Goal: Navigation & Orientation: Find specific page/section

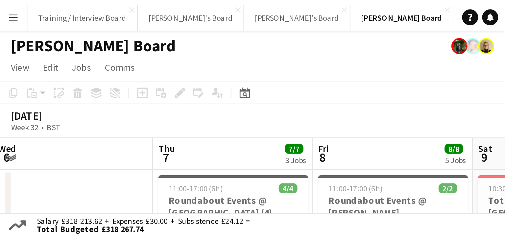
scroll to position [0, 160]
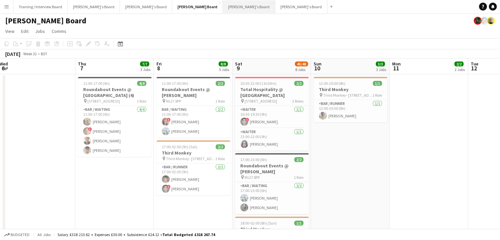
click at [223, 6] on button "[PERSON_NAME]'s Board Close" at bounding box center [249, 6] width 52 height 13
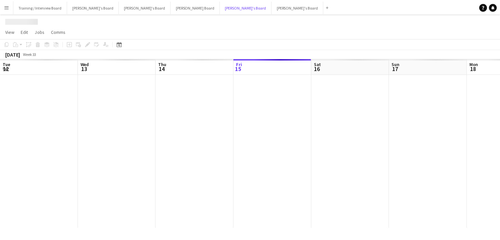
scroll to position [0, 157]
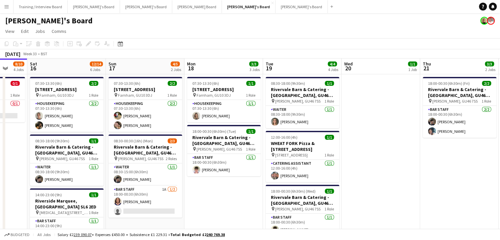
drag, startPoint x: 418, startPoint y: 68, endPoint x: 197, endPoint y: 73, distance: 220.9
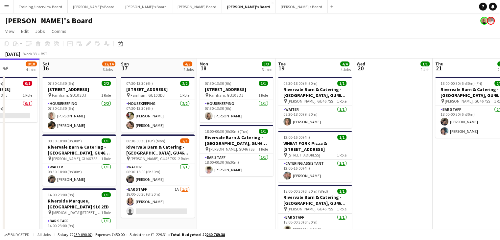
scroll to position [0, 144]
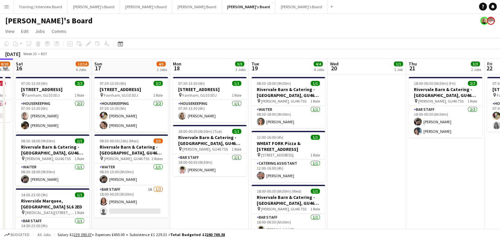
drag, startPoint x: 209, startPoint y: 70, endPoint x: 336, endPoint y: 66, distance: 127.2
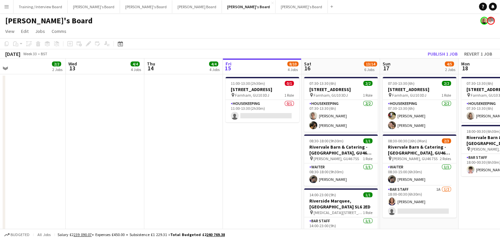
drag, startPoint x: 125, startPoint y: 70, endPoint x: 318, endPoint y: 69, distance: 193.2
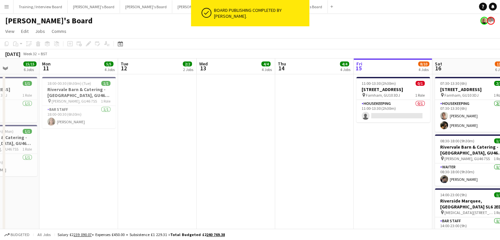
drag, startPoint x: 149, startPoint y: 74, endPoint x: 279, endPoint y: 75, distance: 129.8
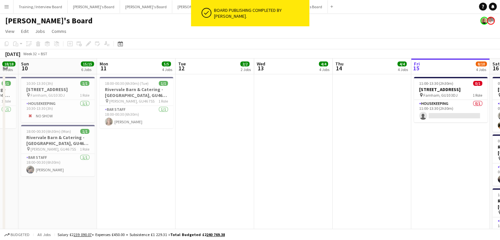
scroll to position [0, 225]
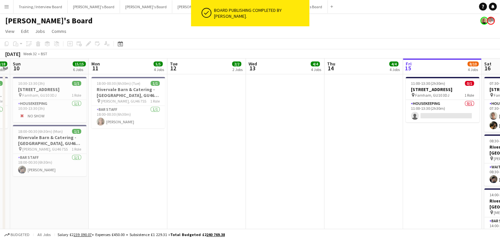
drag, startPoint x: 152, startPoint y: 71, endPoint x: 201, endPoint y: 72, distance: 49.3
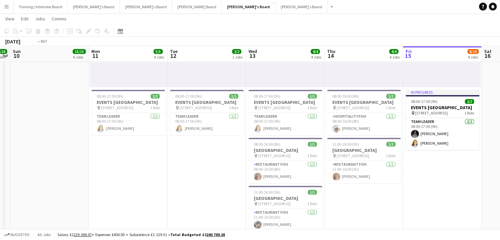
scroll to position [0, 160]
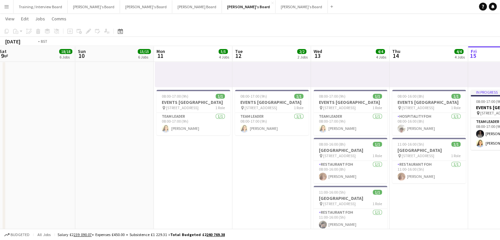
drag, startPoint x: 319, startPoint y: 55, endPoint x: 229, endPoint y: 58, distance: 90.8
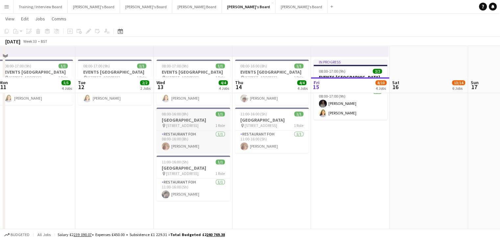
scroll to position [493, 0]
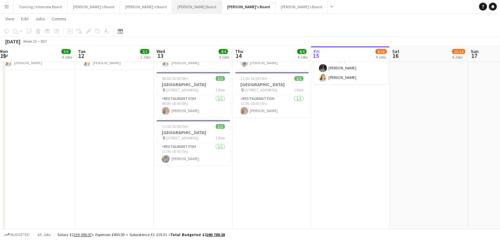
click at [172, 11] on button "[PERSON_NAME] Board Close" at bounding box center [197, 6] width 50 height 13
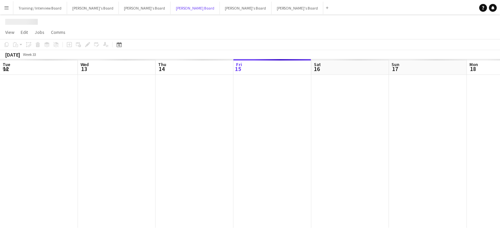
scroll to position [0, 157]
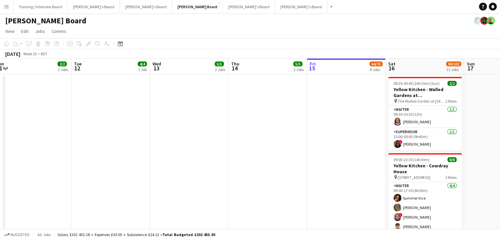
drag, startPoint x: 100, startPoint y: 70, endPoint x: 197, endPoint y: 68, distance: 97.6
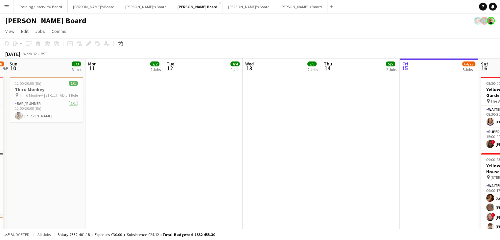
scroll to position [0, 259]
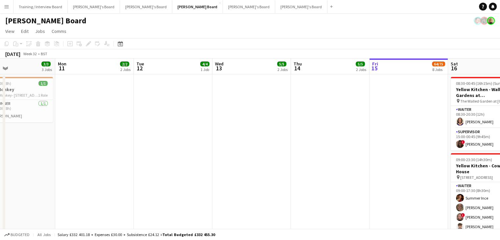
drag, startPoint x: 176, startPoint y: 70, endPoint x: 239, endPoint y: 68, distance: 62.8
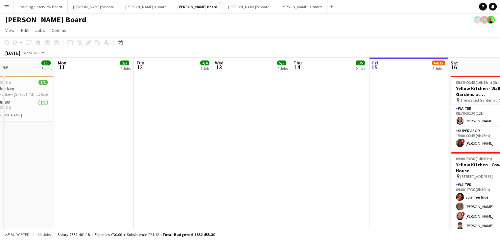
scroll to position [0, 0]
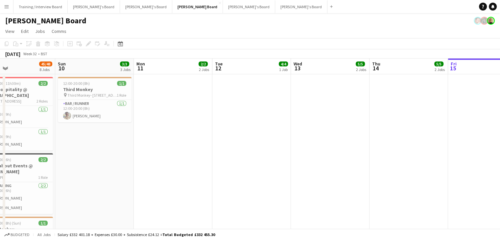
drag, startPoint x: 170, startPoint y: 72, endPoint x: 426, endPoint y: 70, distance: 256.6
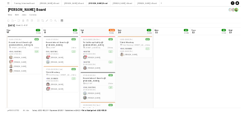
scroll to position [0, 196]
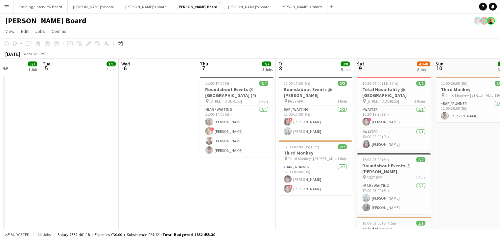
drag, startPoint x: 307, startPoint y: 72, endPoint x: 365, endPoint y: 69, distance: 58.2
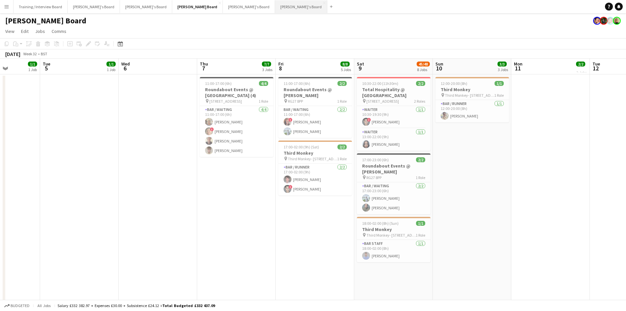
click at [275, 10] on button "[PERSON_NAME]'s Board Close" at bounding box center [301, 6] width 52 height 13
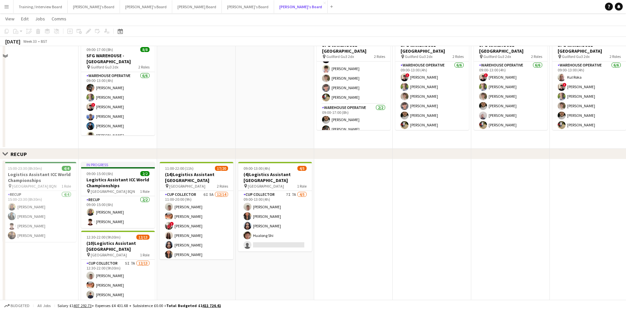
scroll to position [296, 0]
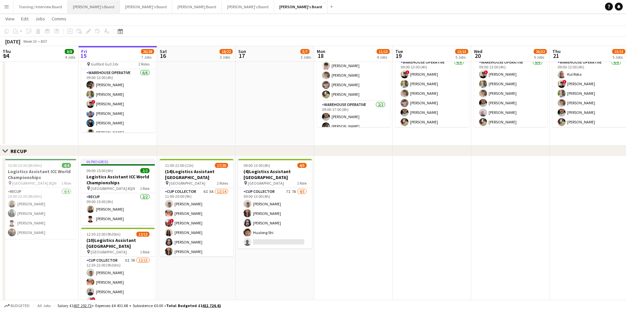
click at [83, 5] on button "[PERSON_NAME]'s Board Close" at bounding box center [94, 6] width 52 height 13
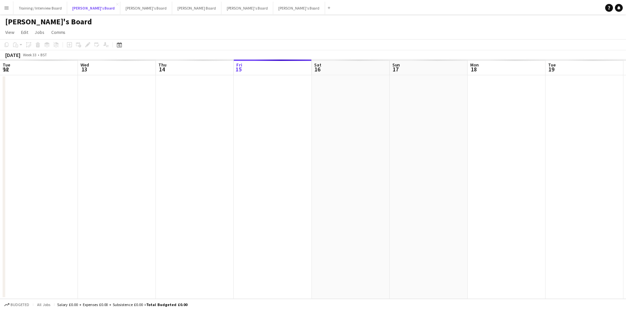
scroll to position [0, 157]
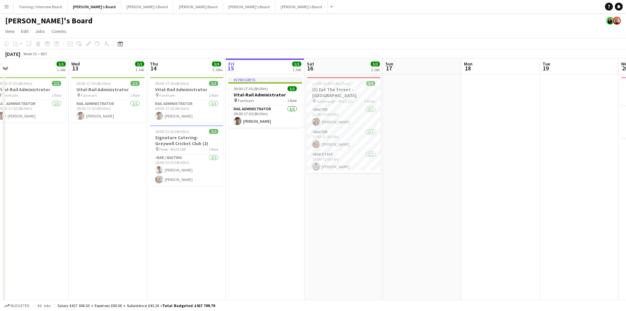
drag, startPoint x: 136, startPoint y: 69, endPoint x: 211, endPoint y: 57, distance: 76.2
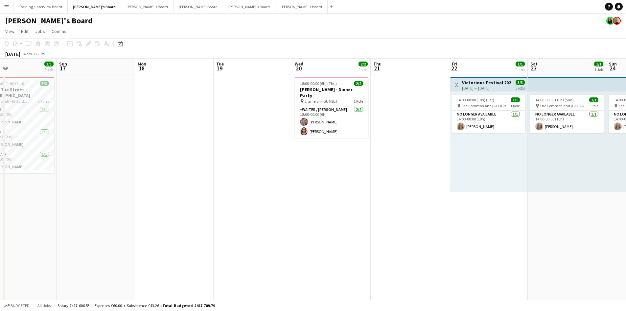
drag, startPoint x: 486, startPoint y: 67, endPoint x: 159, endPoint y: 63, distance: 326.3
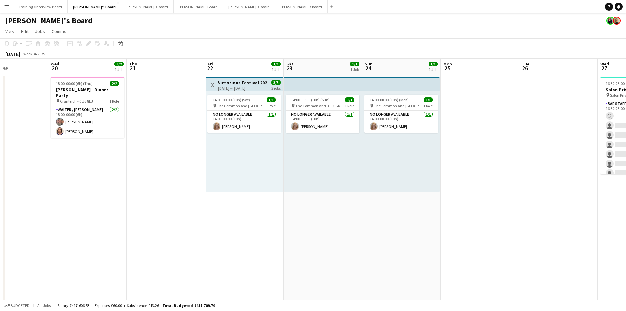
scroll to position [0, 214]
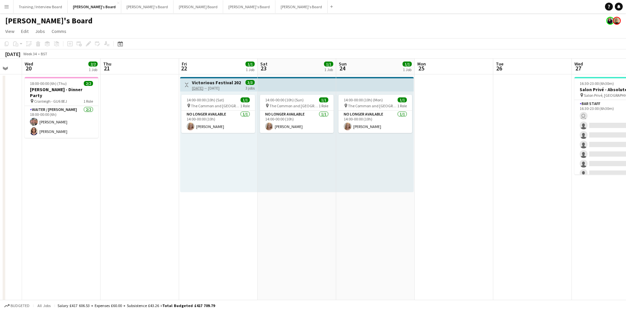
drag, startPoint x: 530, startPoint y: 63, endPoint x: 260, endPoint y: 59, distance: 270.1
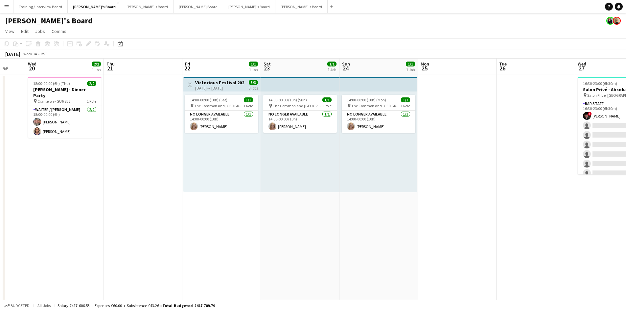
scroll to position [0, 239]
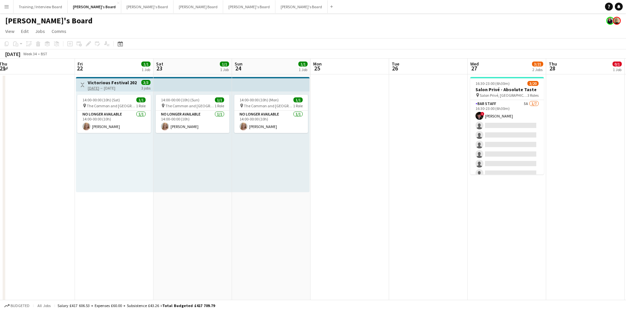
drag, startPoint x: 465, startPoint y: 65, endPoint x: 361, endPoint y: 65, distance: 104.2
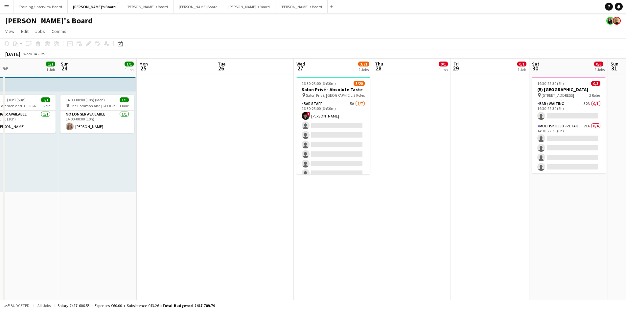
drag, startPoint x: 458, startPoint y: 68, endPoint x: 297, endPoint y: 65, distance: 161.4
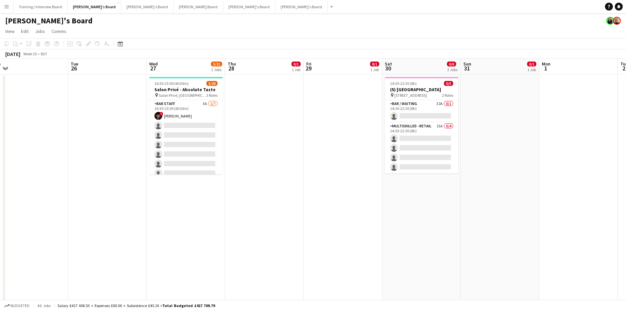
drag, startPoint x: 492, startPoint y: 66, endPoint x: 344, endPoint y: 64, distance: 147.2
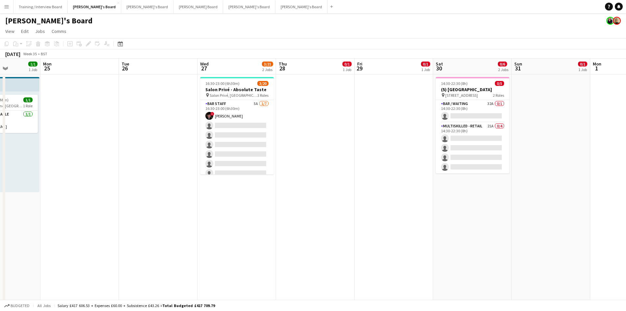
drag, startPoint x: 528, startPoint y: 67, endPoint x: 187, endPoint y: 66, distance: 341.1
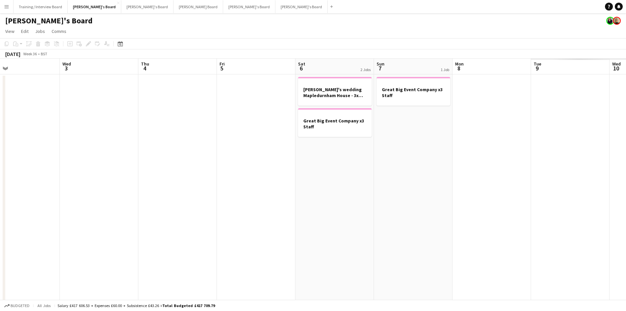
drag, startPoint x: 484, startPoint y: 65, endPoint x: 194, endPoint y: 59, distance: 290.9
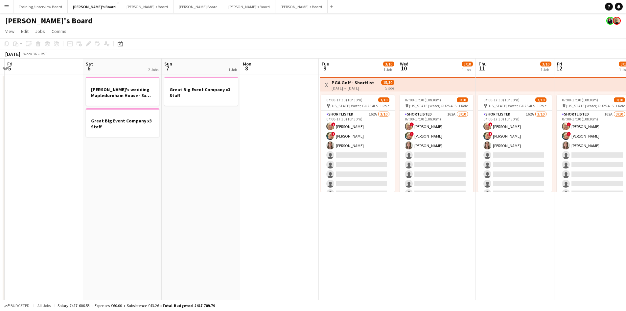
drag, startPoint x: 490, startPoint y: 63, endPoint x: 269, endPoint y: 62, distance: 220.8
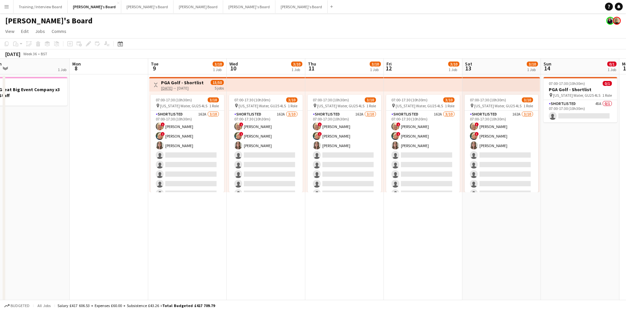
drag, startPoint x: 437, startPoint y: 73, endPoint x: 271, endPoint y: 74, distance: 165.9
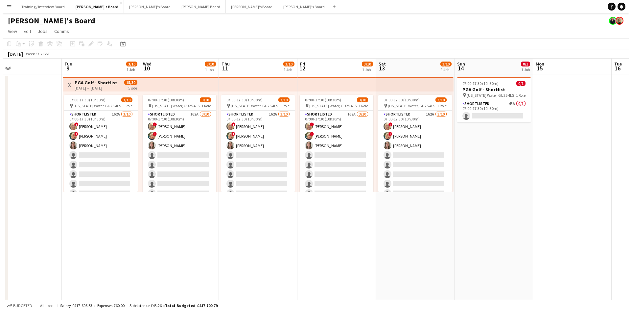
scroll to position [0, 254]
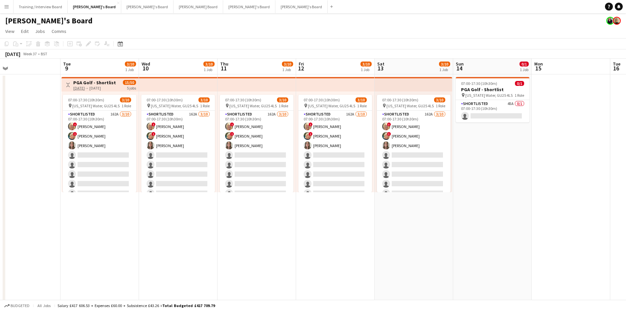
drag, startPoint x: 498, startPoint y: 70, endPoint x: 410, endPoint y: 71, distance: 87.7
click at [223, 9] on button "[PERSON_NAME]'s Board Close" at bounding box center [249, 6] width 52 height 13
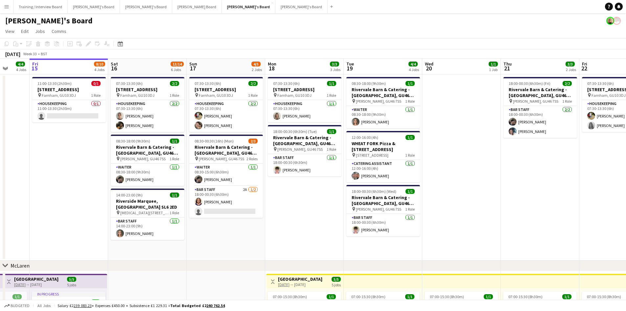
scroll to position [0, 218]
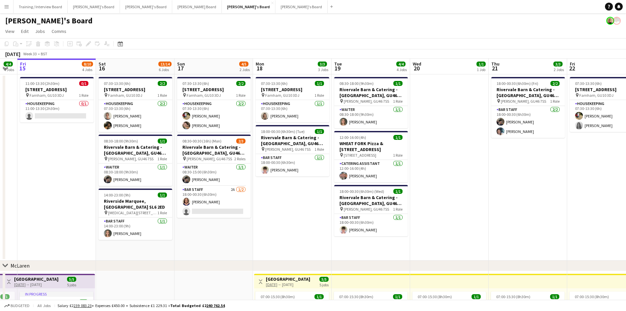
drag, startPoint x: 499, startPoint y: 69, endPoint x: 438, endPoint y: 68, distance: 61.1
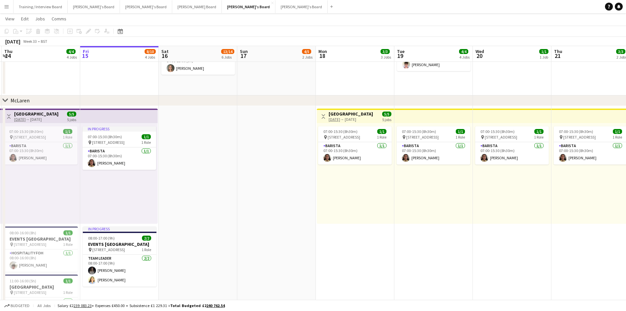
scroll to position [0, 137]
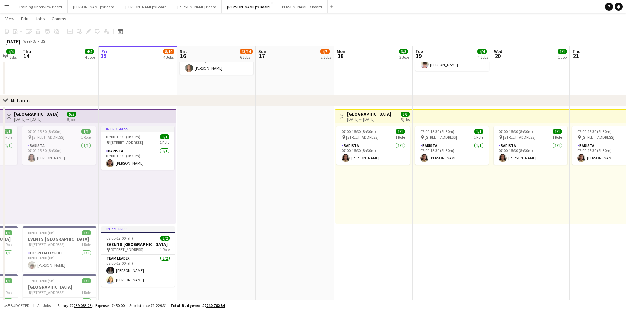
drag, startPoint x: 204, startPoint y: 58, endPoint x: 286, endPoint y: 62, distance: 81.3
click at [286, 62] on app-calendar-viewport "Tue 12 2/2 2 Jobs Wed 13 4/4 4 Jobs Thu 14 4/4 4 Jobs Fri 15 8/10 4 Jobs Sat 16…" at bounding box center [313, 302] width 626 height 883
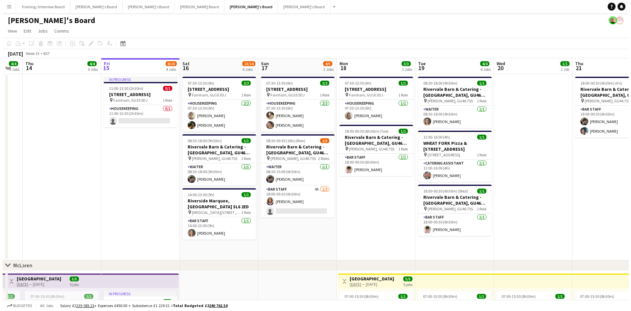
scroll to position [0, 0]
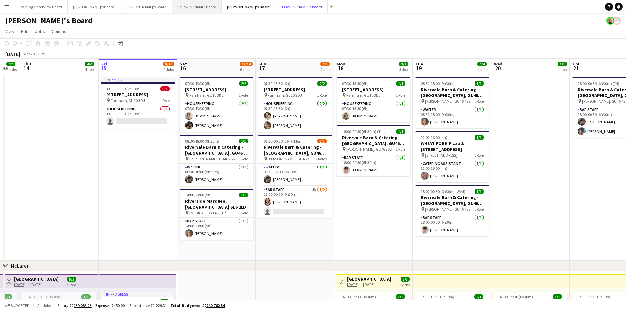
drag, startPoint x: 208, startPoint y: 3, endPoint x: 164, endPoint y: 3, distance: 43.7
click at [275, 3] on button "[PERSON_NAME]'s Board Close" at bounding box center [301, 6] width 52 height 13
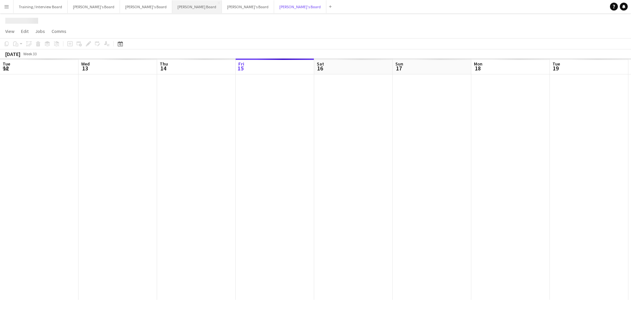
scroll to position [0, 157]
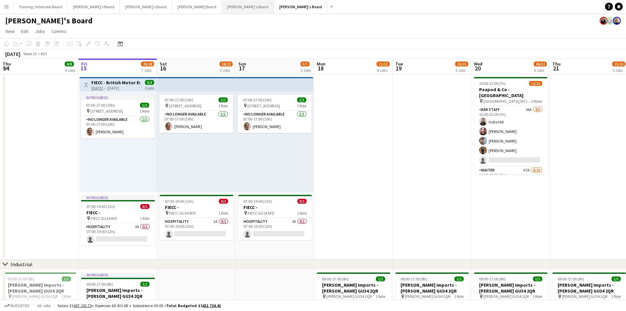
click at [222, 6] on button "[PERSON_NAME]'s Board Close" at bounding box center [248, 6] width 52 height 13
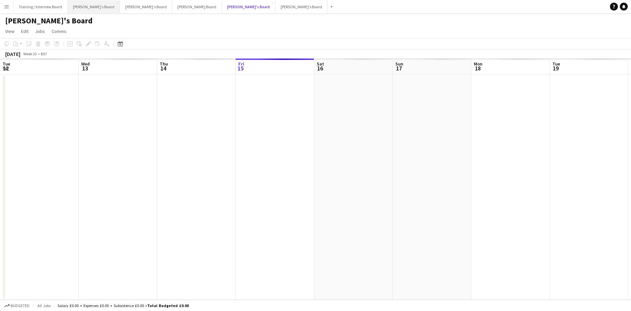
scroll to position [0, 157]
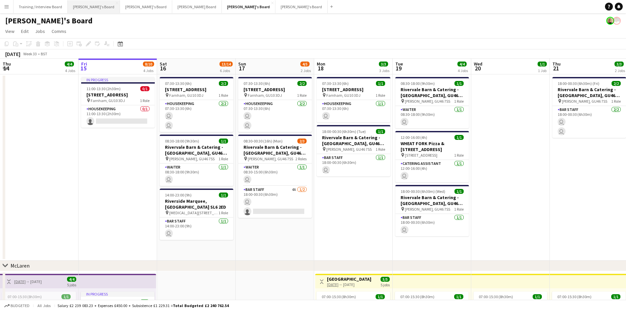
click at [92, 6] on button "[PERSON_NAME]'s Board Close" at bounding box center [94, 6] width 52 height 13
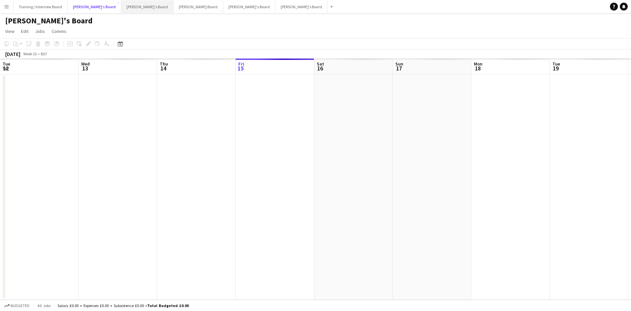
scroll to position [0, 157]
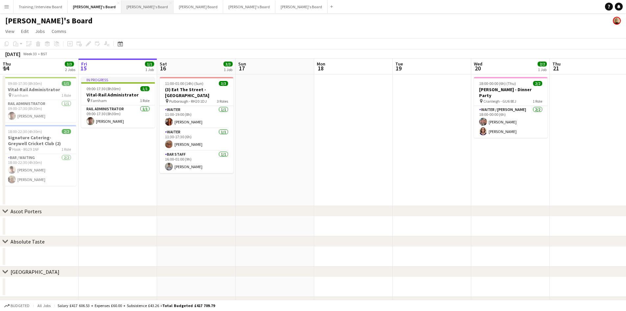
click at [121, 6] on button "[PERSON_NAME]'s Board Close" at bounding box center [147, 6] width 52 height 13
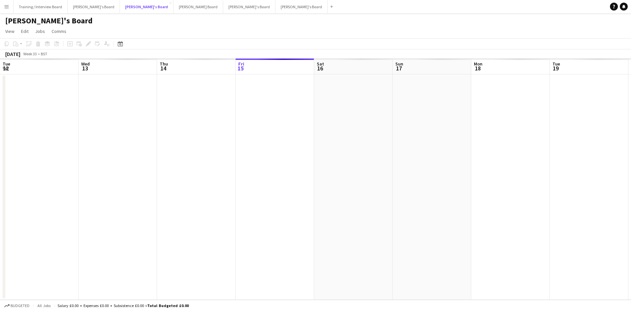
scroll to position [0, 157]
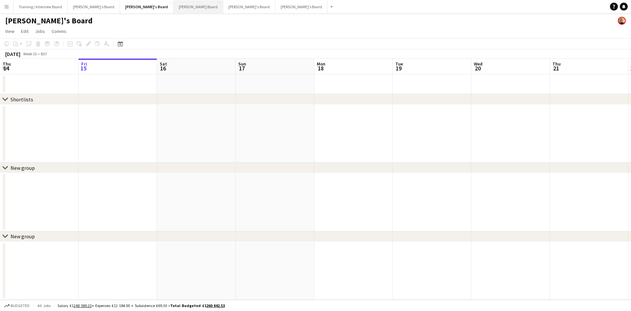
click at [173, 7] on button "[PERSON_NAME] Board Close" at bounding box center [198, 6] width 50 height 13
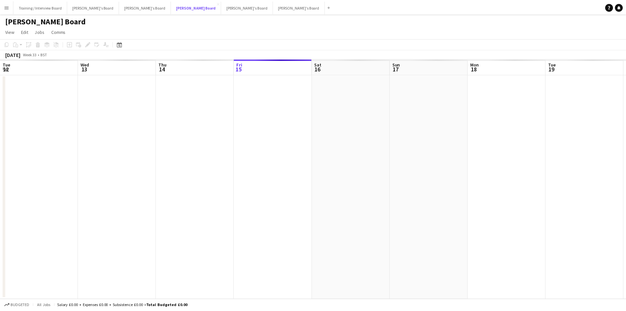
scroll to position [0, 157]
